Goal: Navigation & Orientation: Find specific page/section

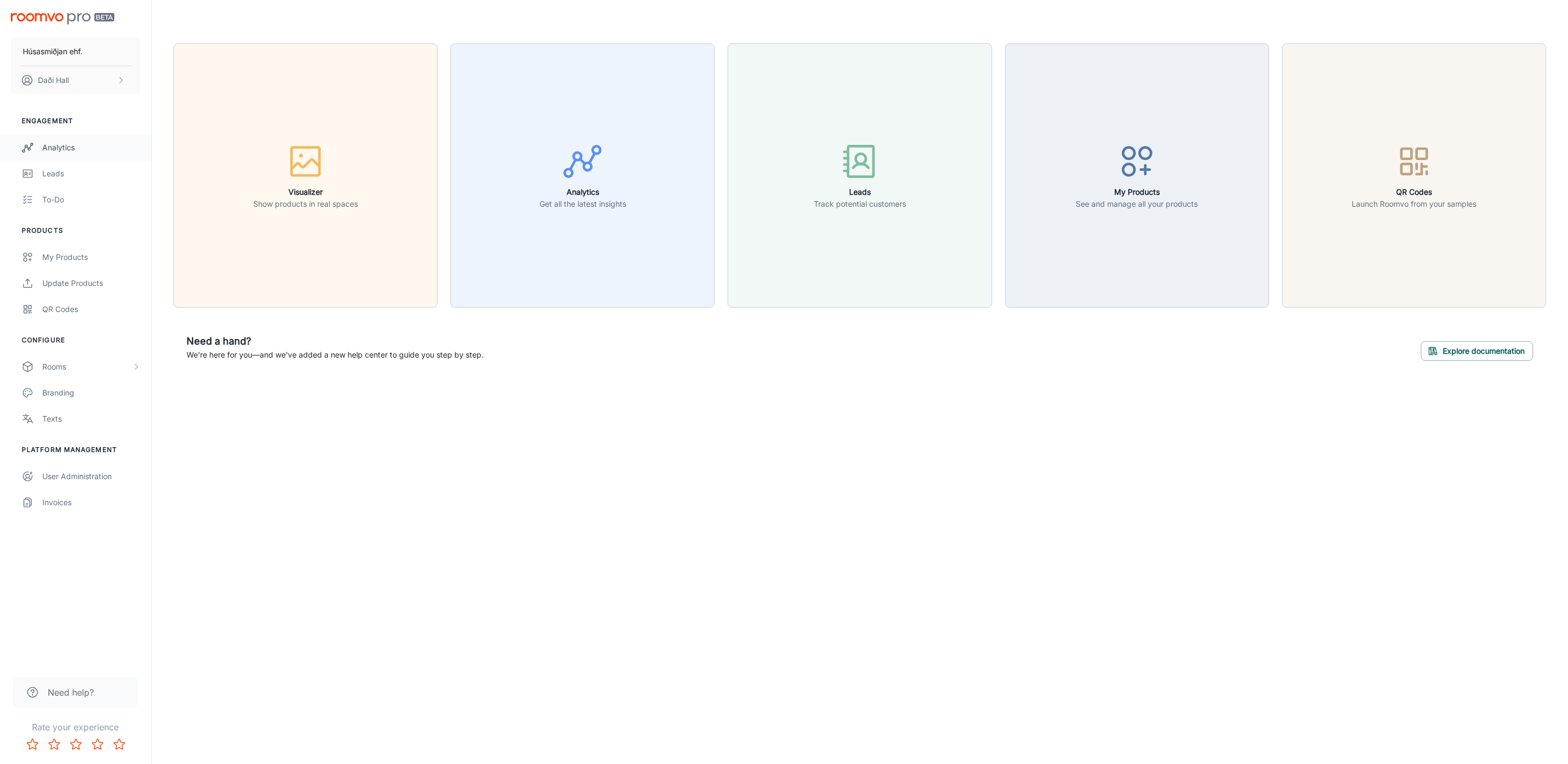
click at [51, 149] on div "Analytics" at bounding box center [91, 148] width 98 height 12
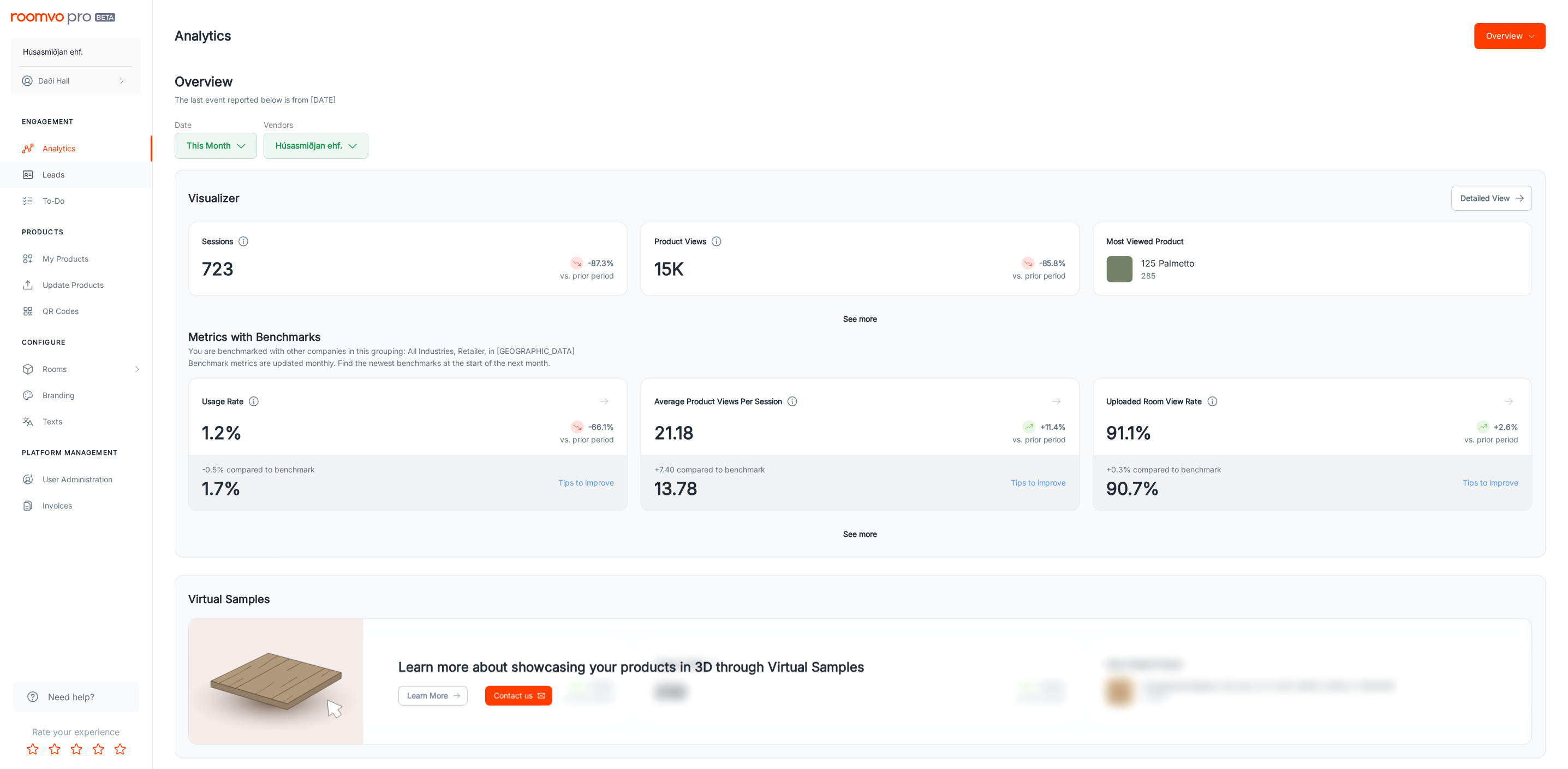
click at [45, 181] on link "Leads" at bounding box center [76, 175] width 152 height 26
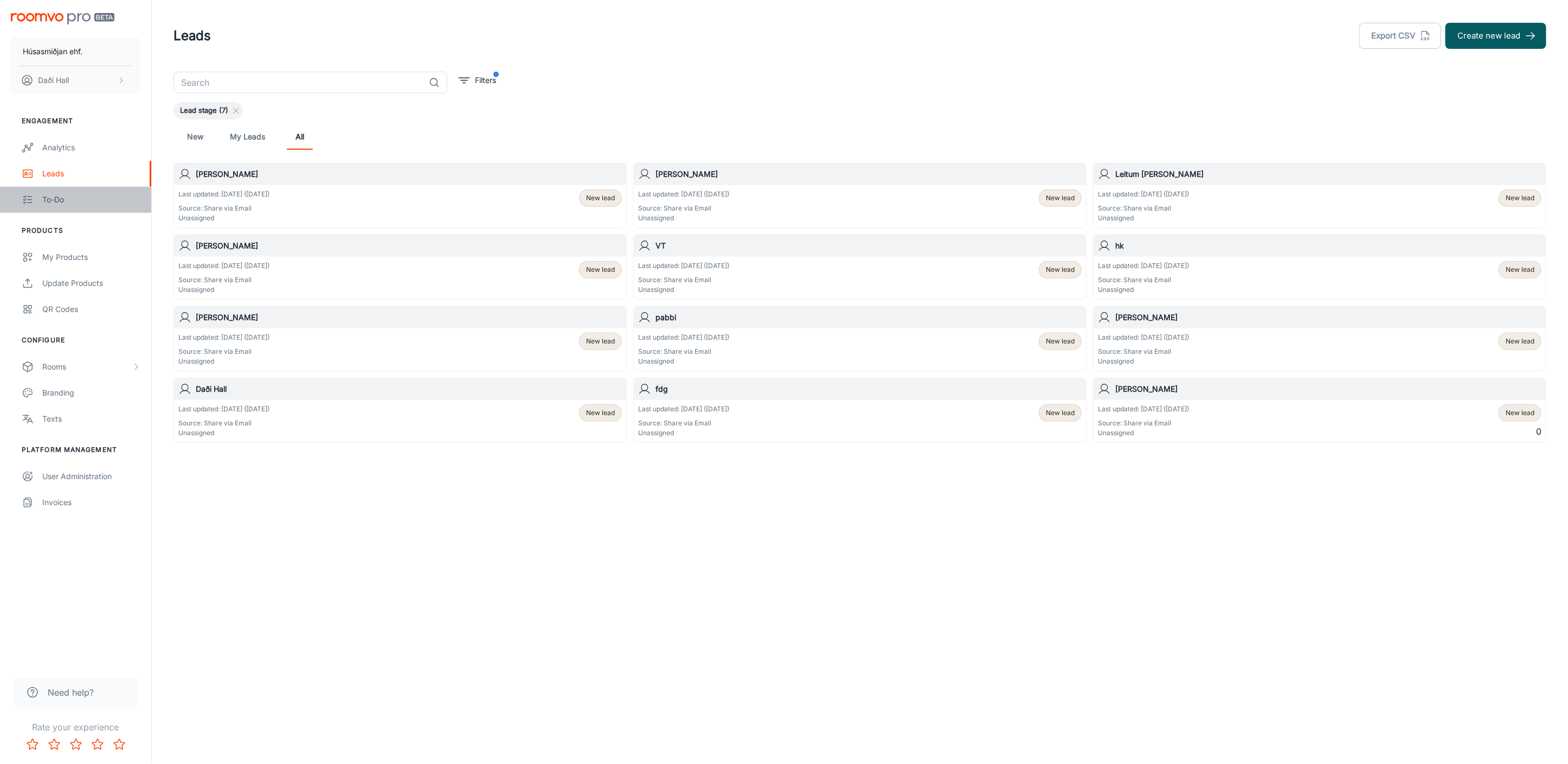
click at [60, 198] on div "To-do" at bounding box center [91, 200] width 98 height 12
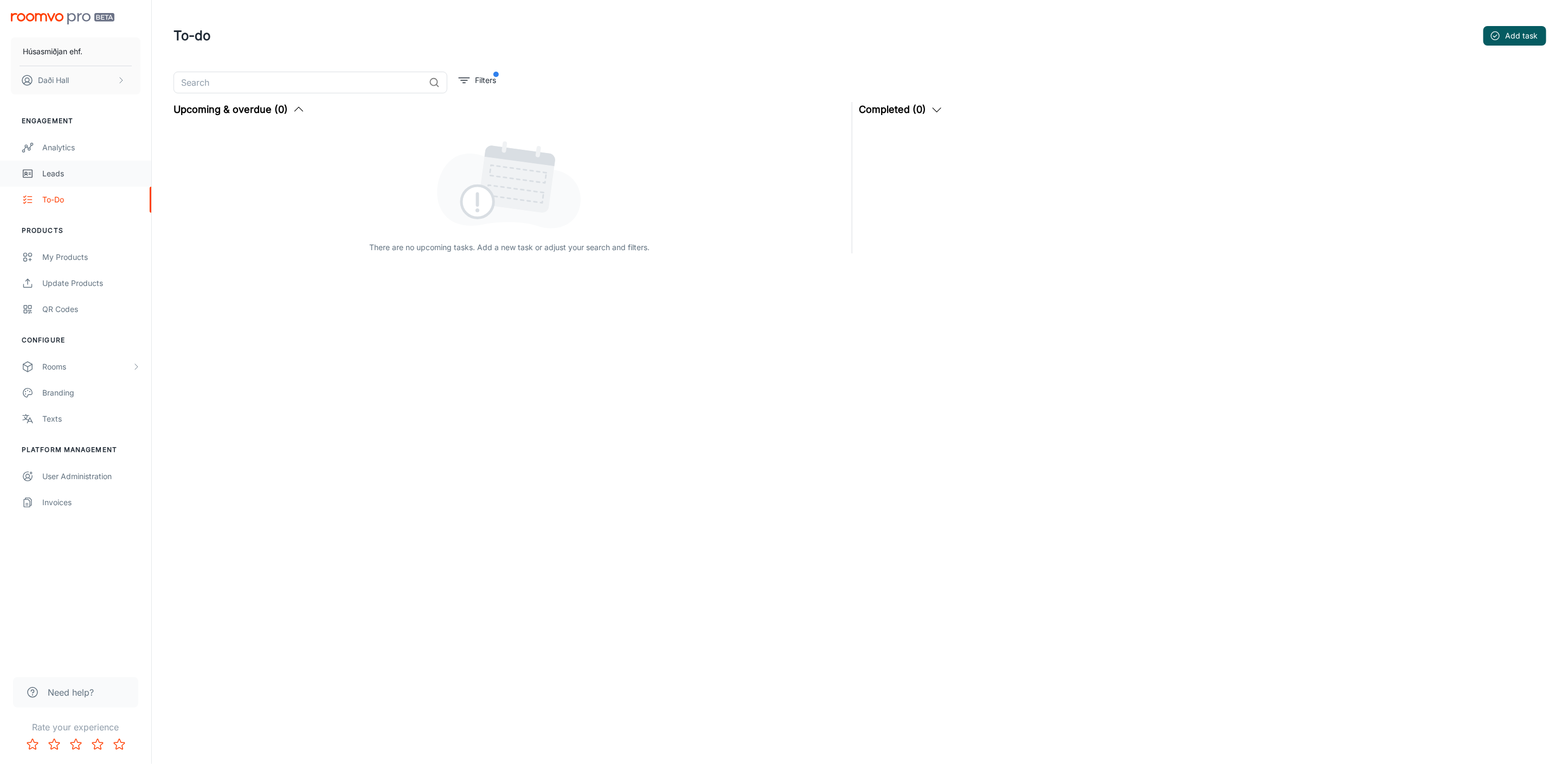
click at [58, 174] on div "Leads" at bounding box center [91, 173] width 98 height 12
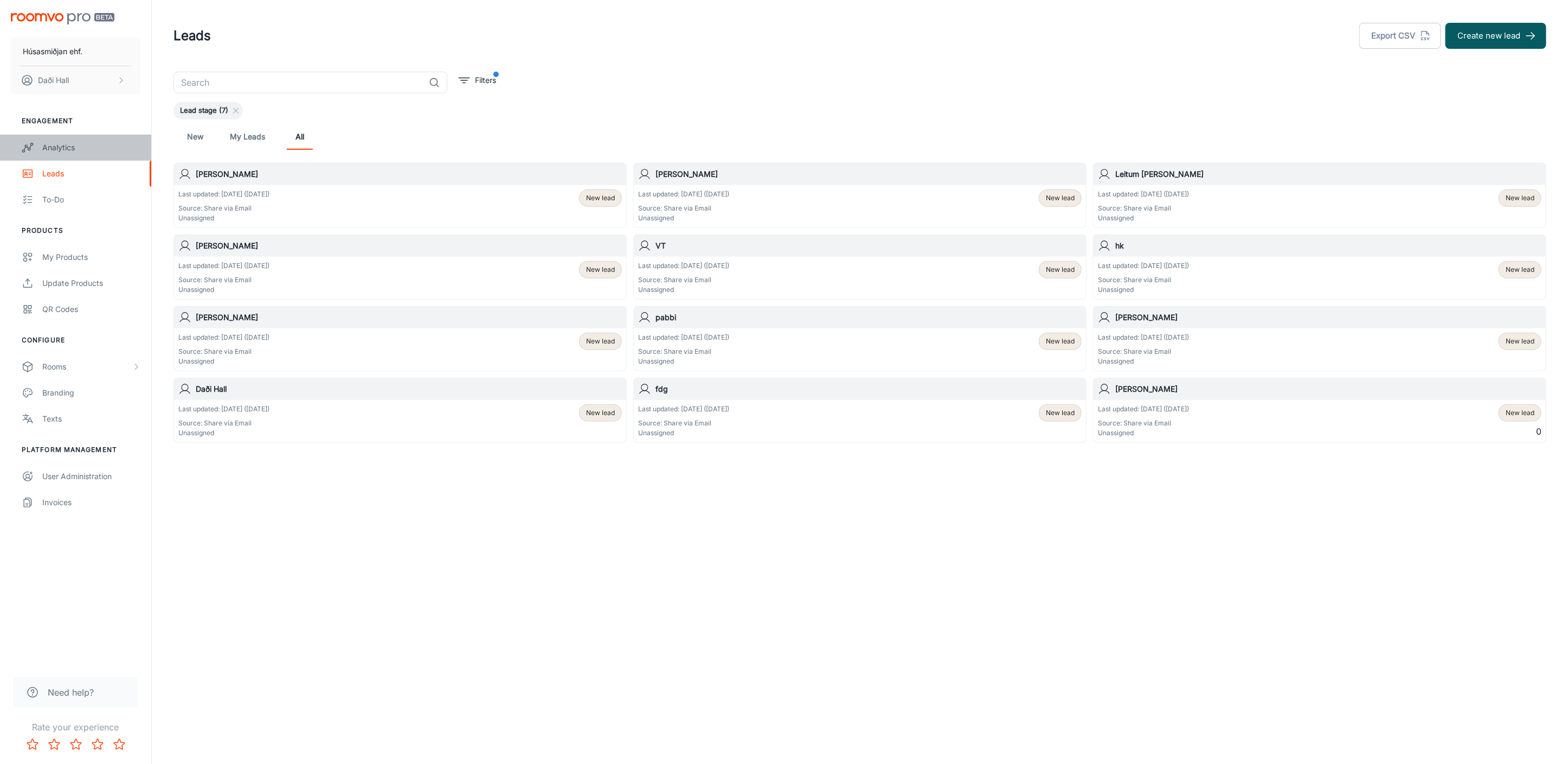
click at [91, 159] on link "Analytics" at bounding box center [76, 148] width 151 height 26
